Goal: Transaction & Acquisition: Purchase product/service

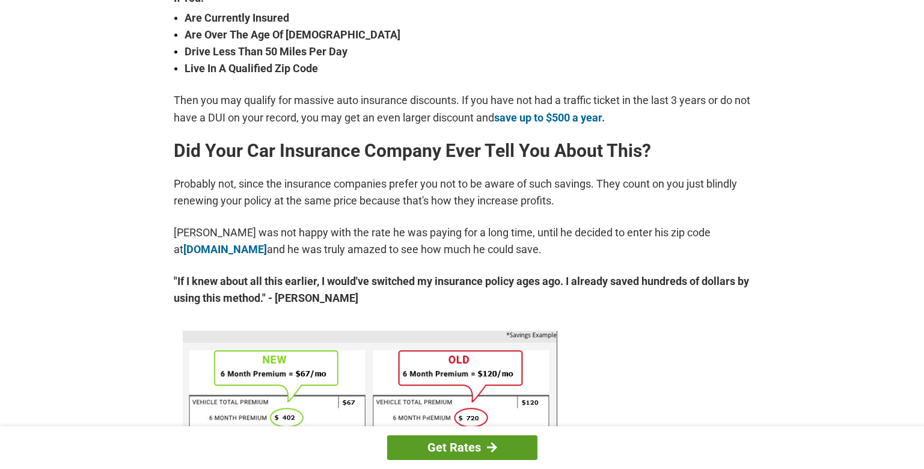
scroll to position [481, 0]
click at [462, 440] on link "Get Rates" at bounding box center [462, 447] width 150 height 25
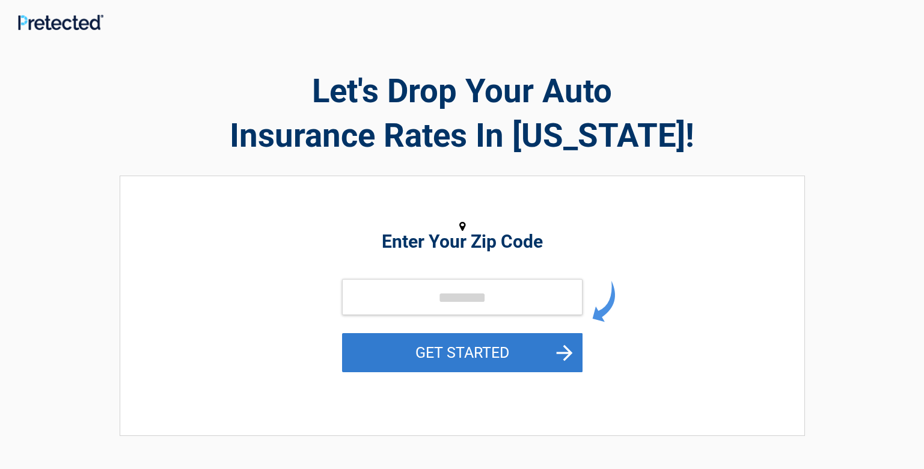
click at [446, 349] on button "GET STARTED" at bounding box center [462, 352] width 240 height 39
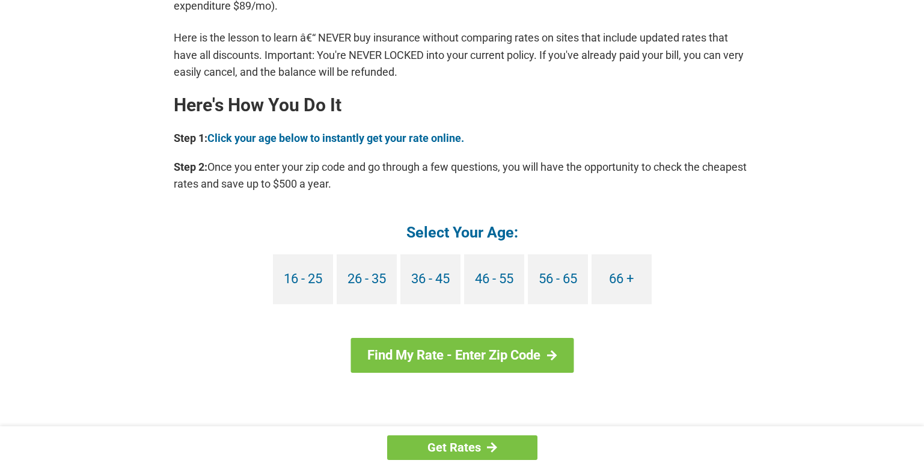
scroll to position [1023, 0]
